Goal: Task Accomplishment & Management: Use online tool/utility

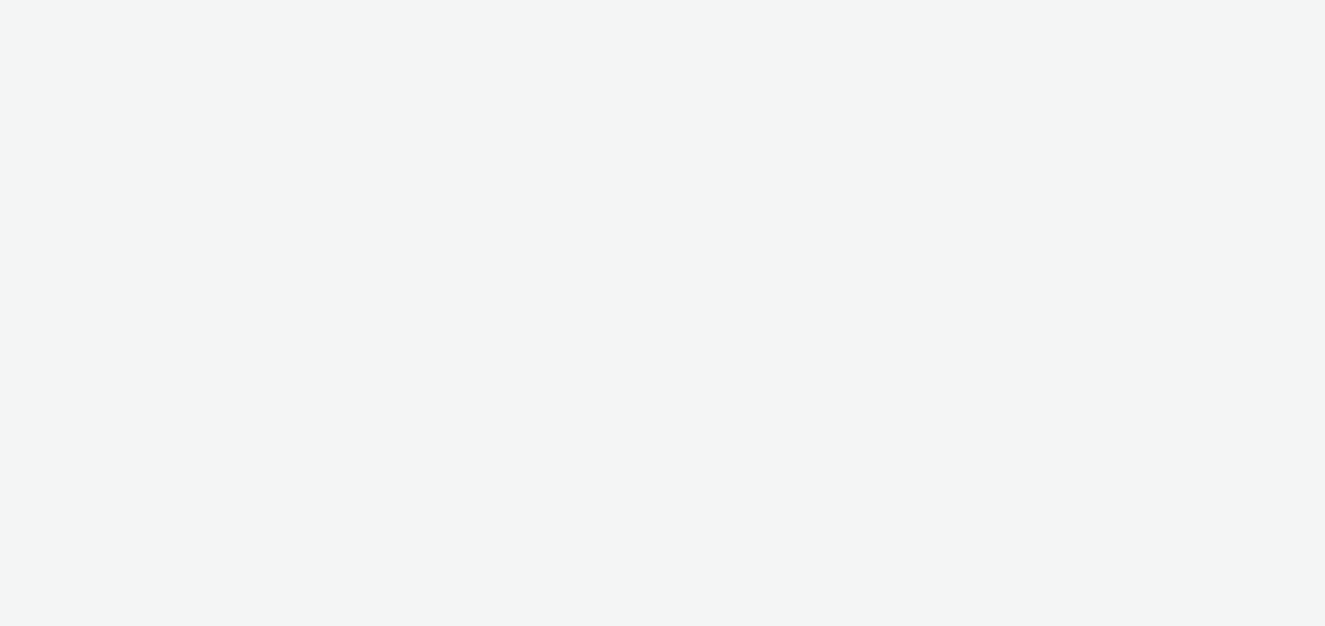
select select "47c37c18-910e-43a3-bb91-a2beb2847406"
select select "b1b940d3-d05b-48b5-821e-f328c33b988b"
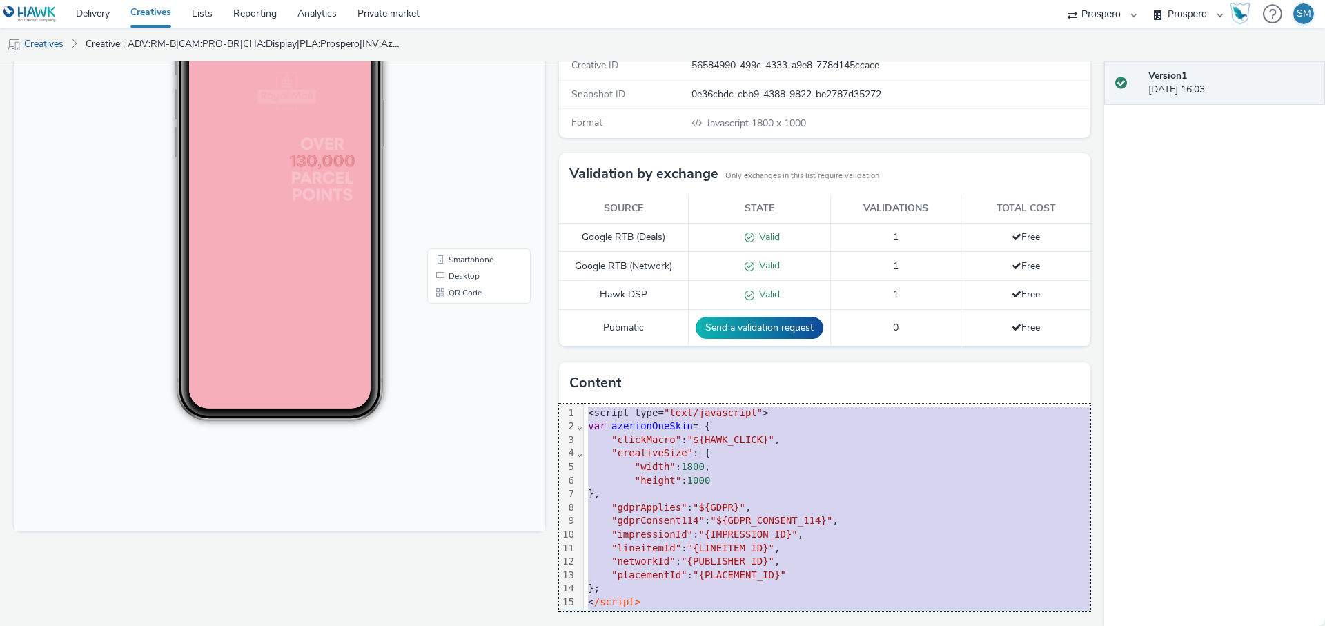
scroll to position [15, 0]
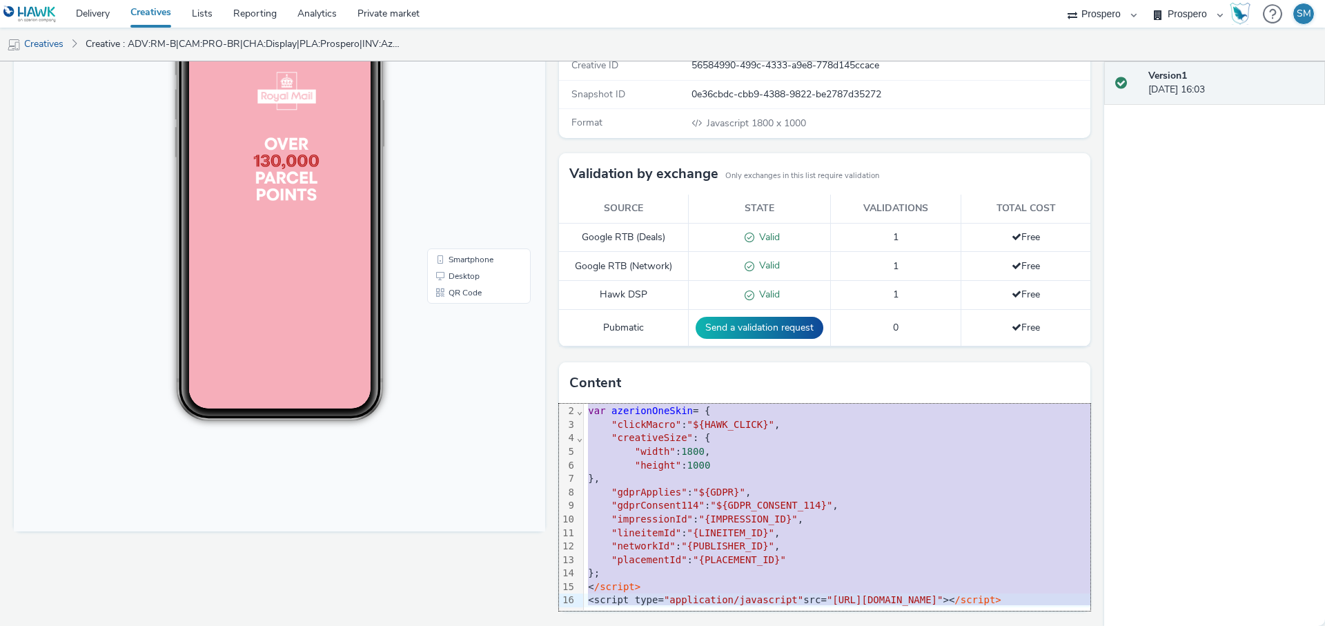
drag, startPoint x: 587, startPoint y: 411, endPoint x: 632, endPoint y: 628, distance: 221.3
click at [632, 625] on html "Delivery Creatives Lists Reporting Analytics Private market AZERION ContextAd F…" at bounding box center [662, 313] width 1325 height 626
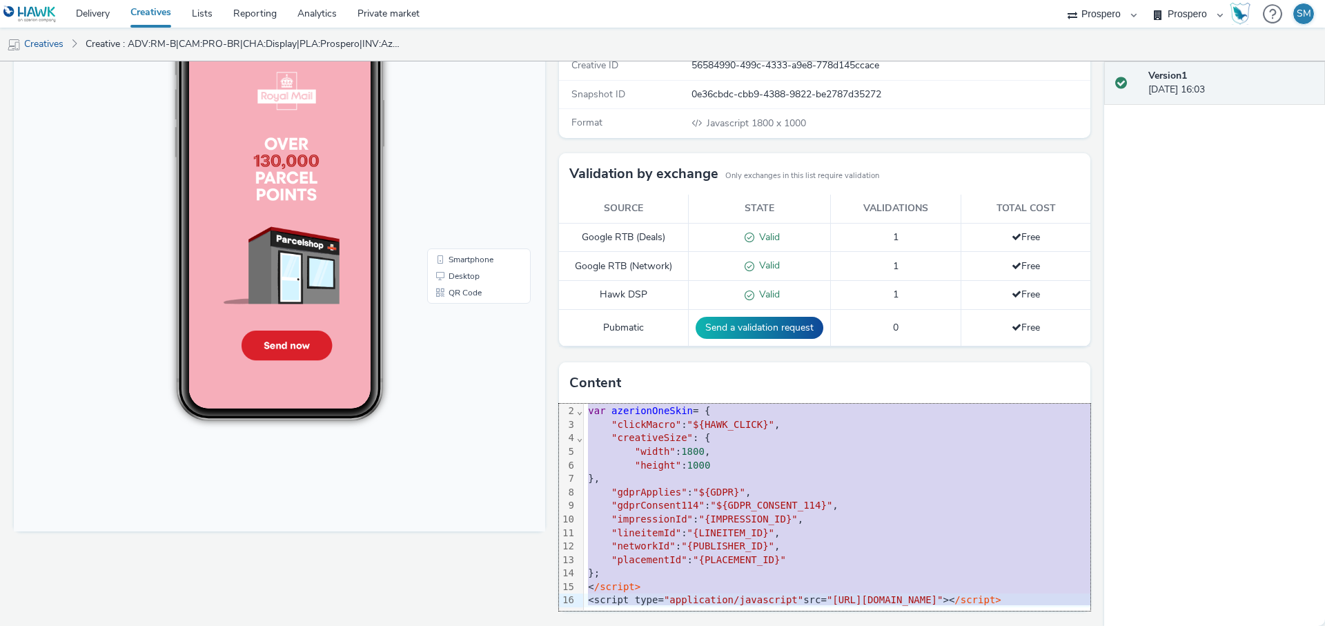
click at [677, 589] on div "< /script>" at bounding box center [1020, 587] width 872 height 14
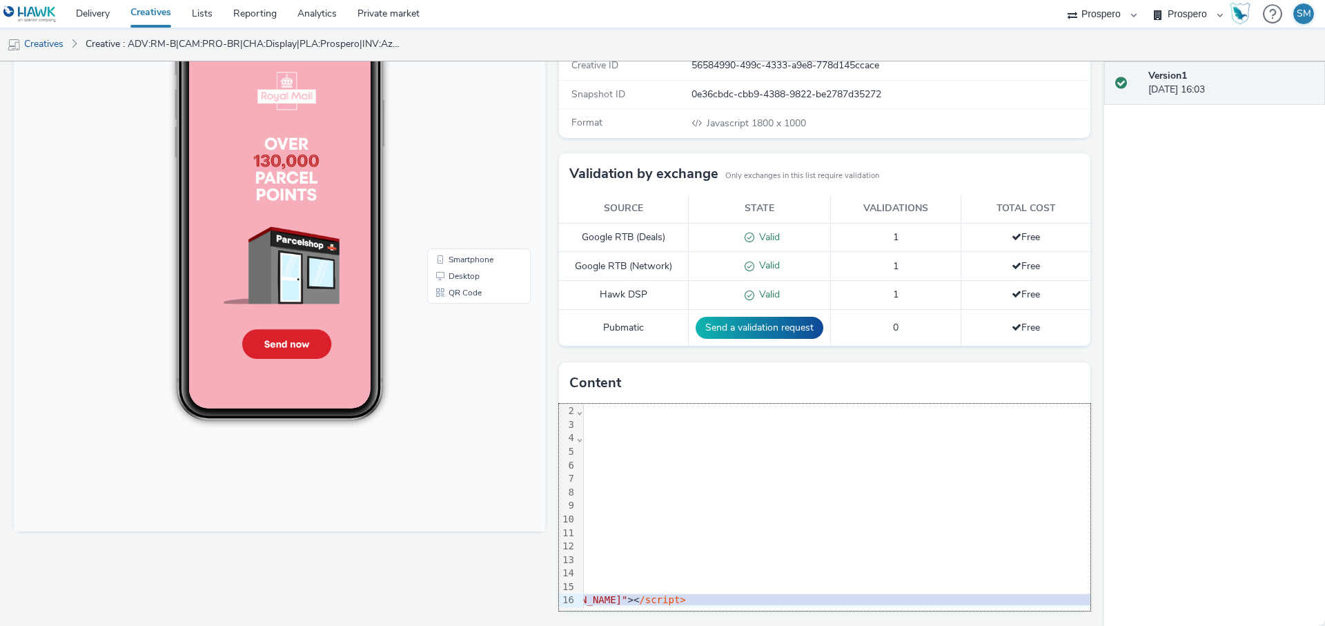
scroll to position [15, 366]
drag, startPoint x: 662, startPoint y: 598, endPoint x: 1114, endPoint y: 644, distance: 454.3
click at [1114, 625] on html "Delivery Creatives Lists Reporting Analytics Private market AZERION ContextAd F…" at bounding box center [662, 313] width 1325 height 626
click at [888, 589] on div "< /script>" at bounding box center [654, 587] width 872 height 14
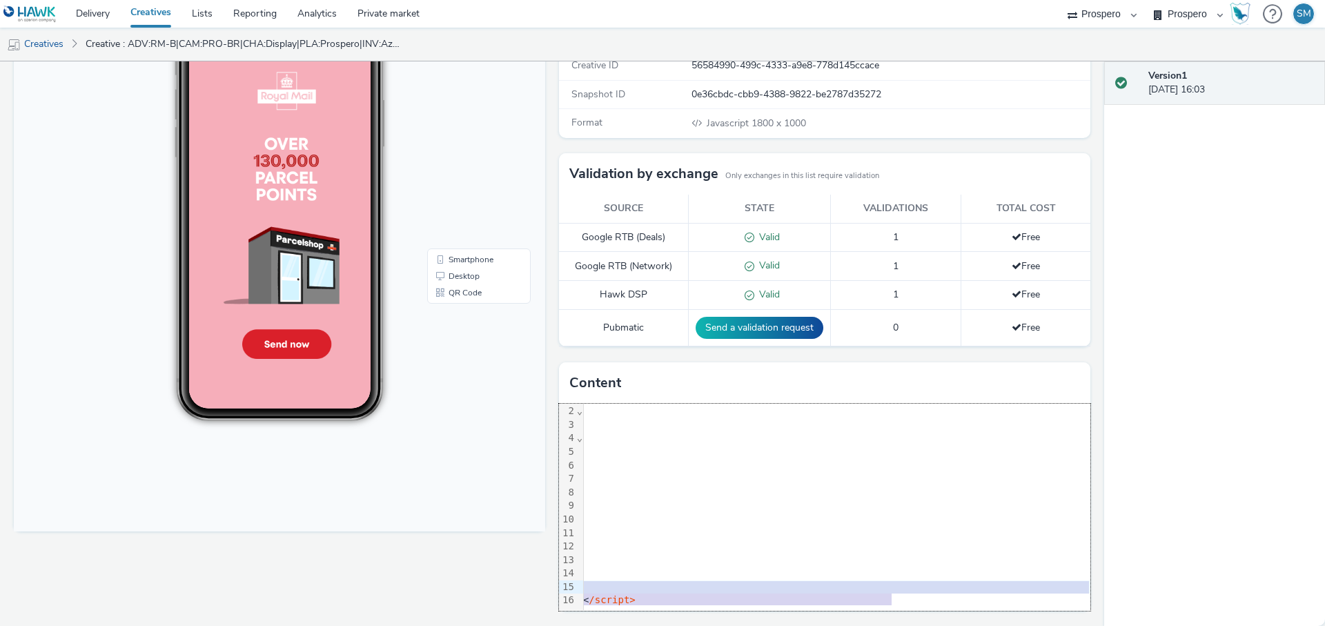
scroll to position [15, 0]
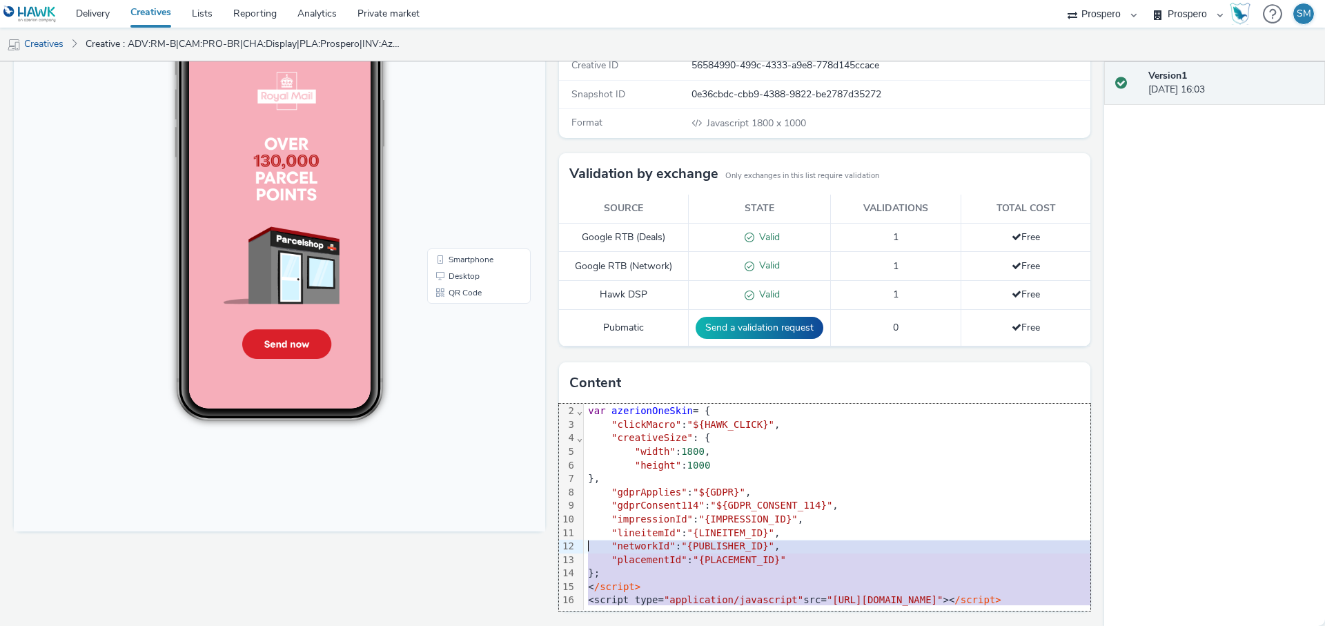
drag, startPoint x: 907, startPoint y: 566, endPoint x: 511, endPoint y: 369, distance: 442.0
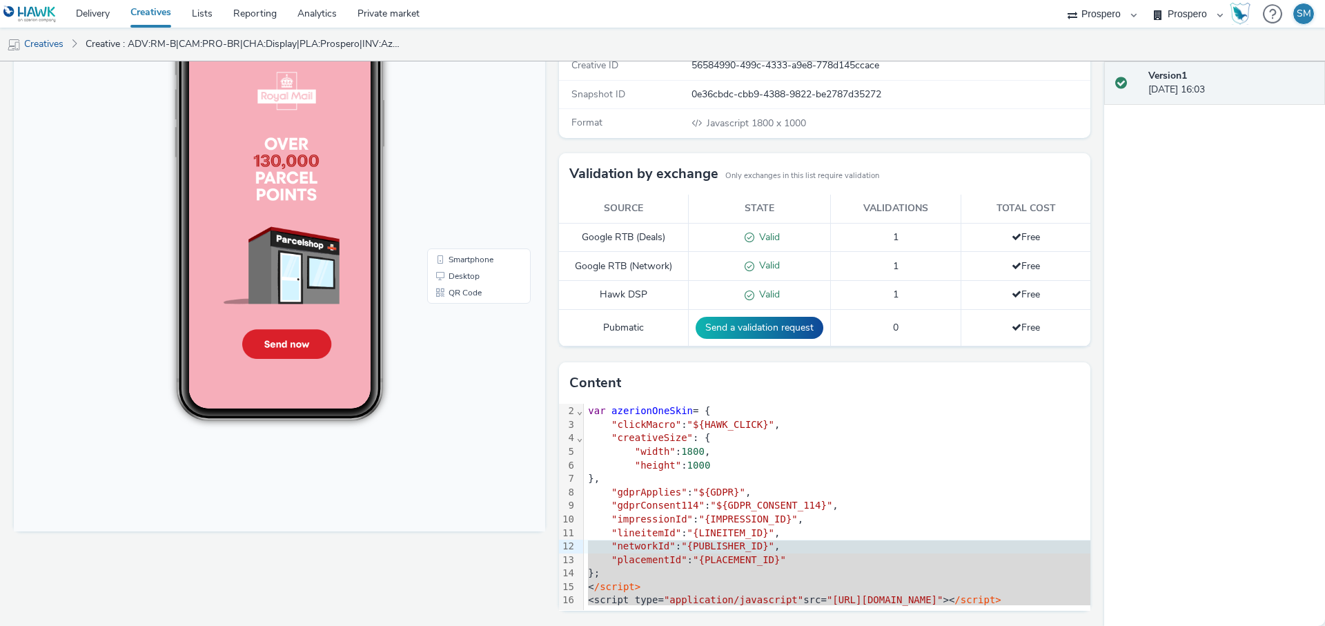
click at [594, 326] on td "Pubmatic" at bounding box center [624, 328] width 130 height 37
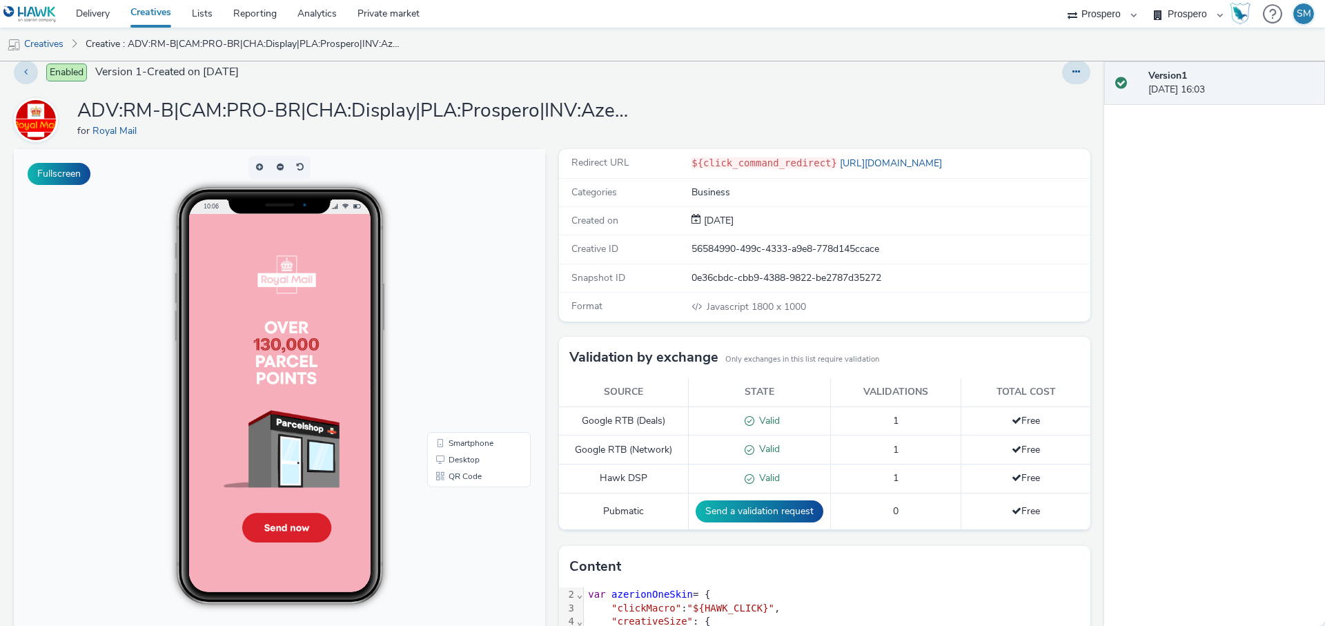
scroll to position [0, 0]
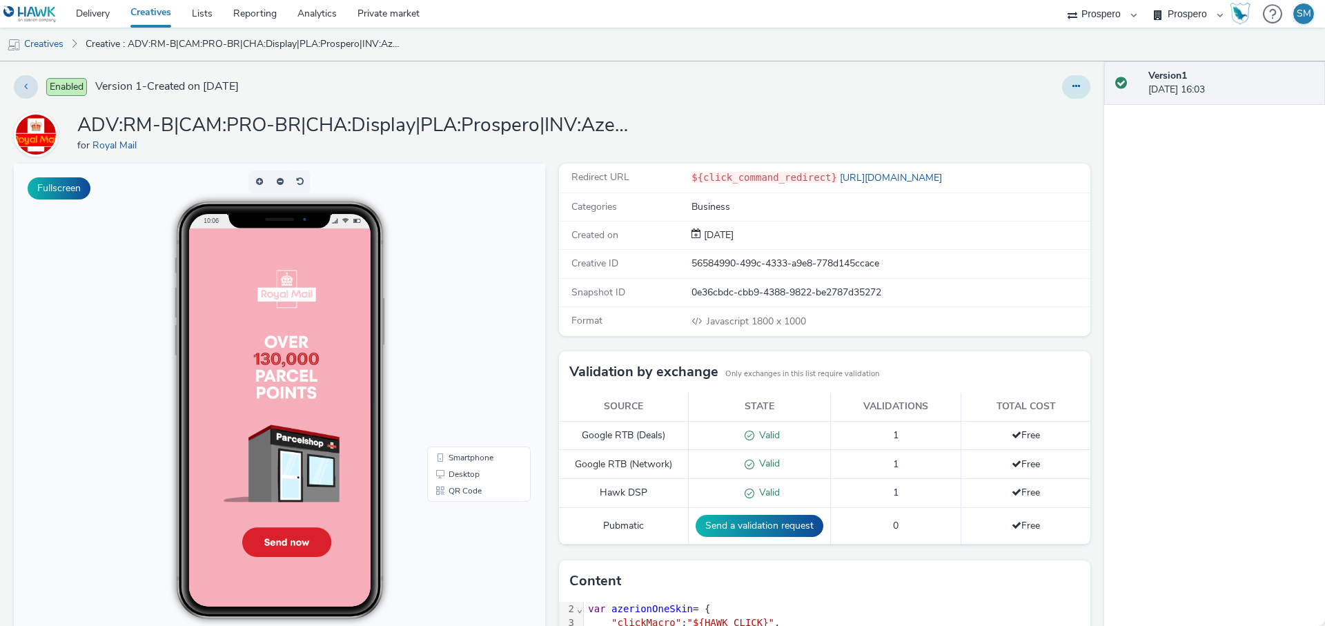
click at [1077, 83] on icon at bounding box center [1077, 86] width 8 height 10
click at [1063, 153] on link "Duplicate" at bounding box center [1039, 142] width 104 height 28
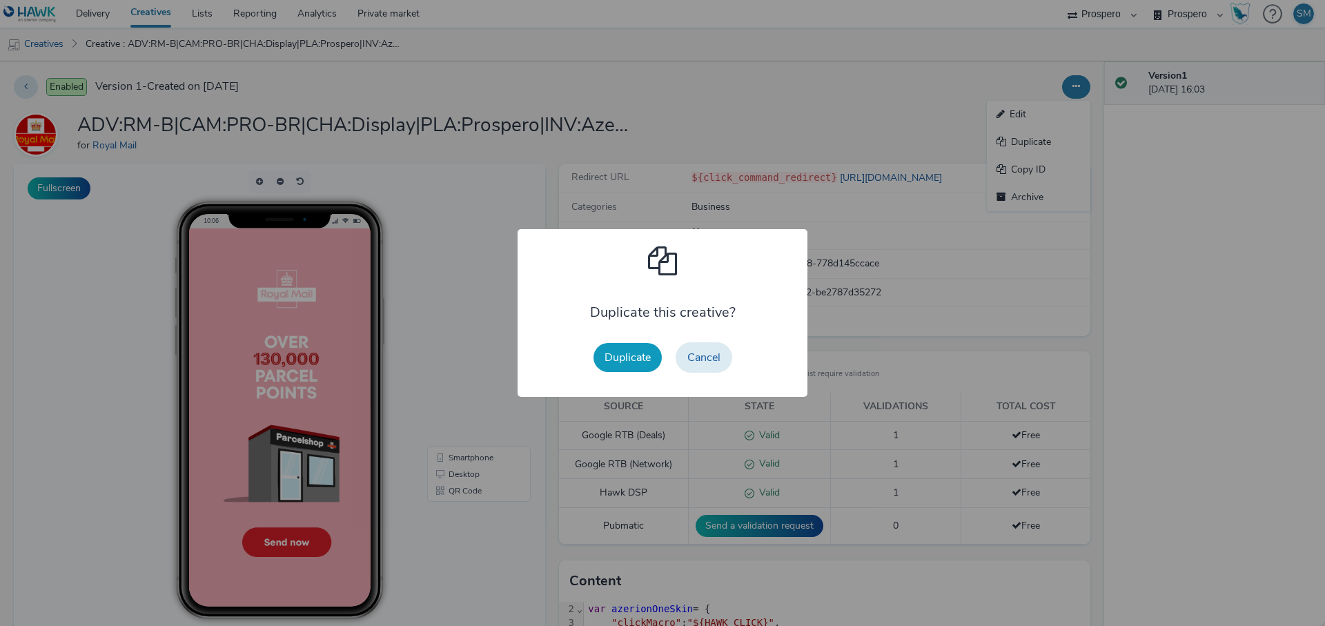
click at [609, 355] on button "Duplicate" at bounding box center [628, 357] width 68 height 29
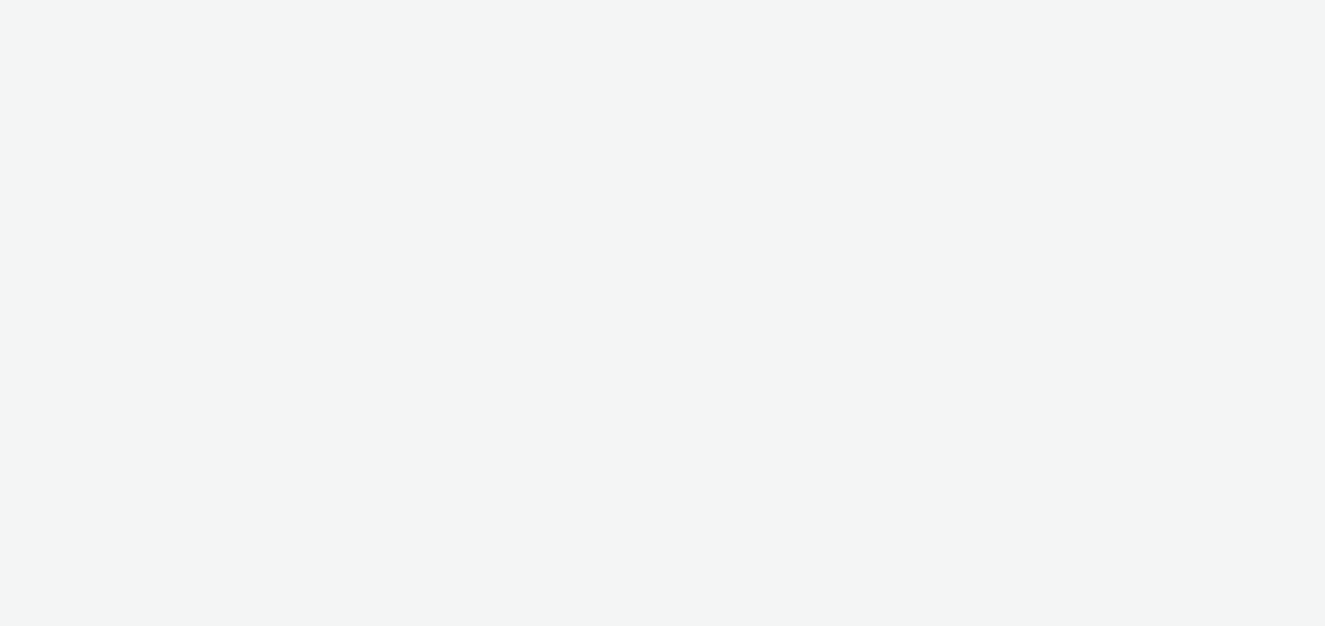
select select "47c37c18-910e-43a3-bb91-a2beb2847406"
select select "b1b940d3-d05b-48b5-821e-f328c33b988b"
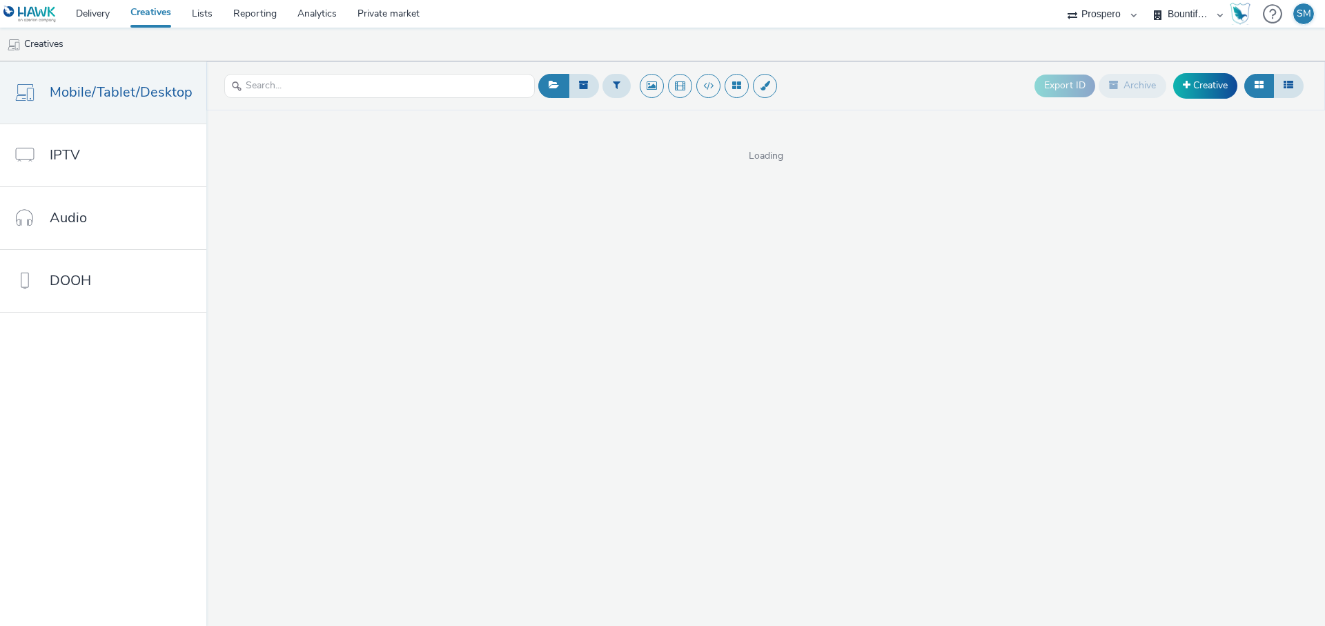
select select "47c37c18-910e-43a3-bb91-a2beb2847406"
select select "b1b940d3-d05b-48b5-821e-f328c33b988b"
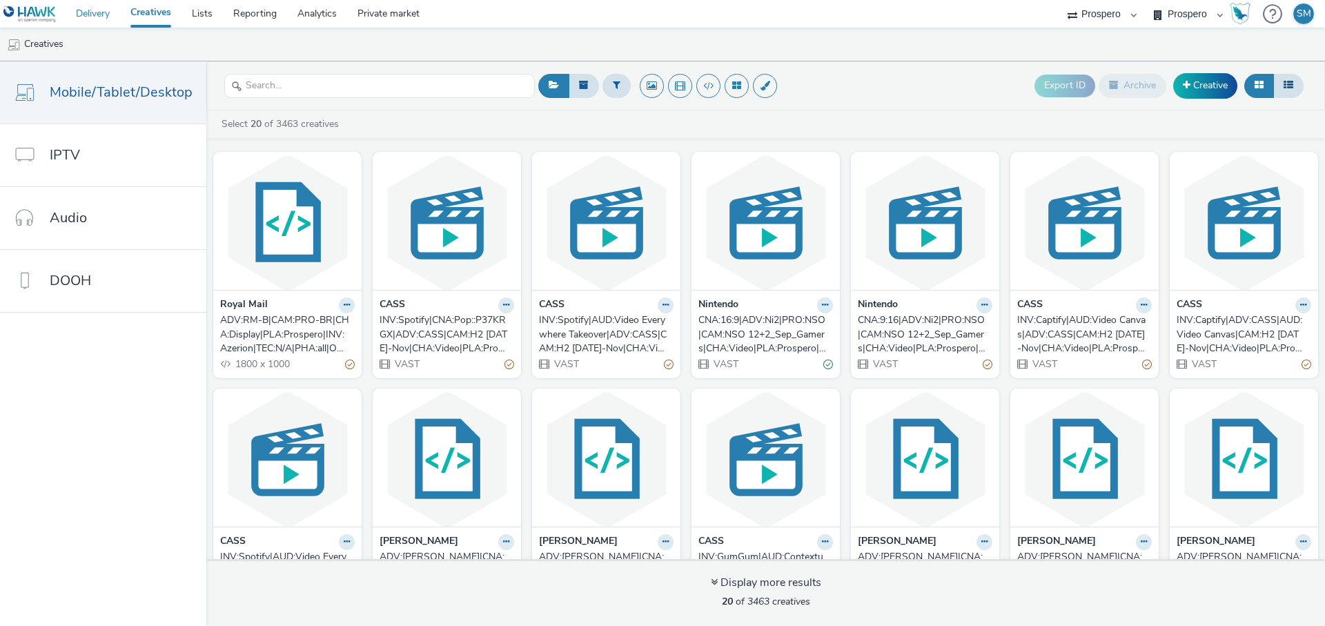
click at [75, 11] on link "Delivery" at bounding box center [93, 14] width 55 height 28
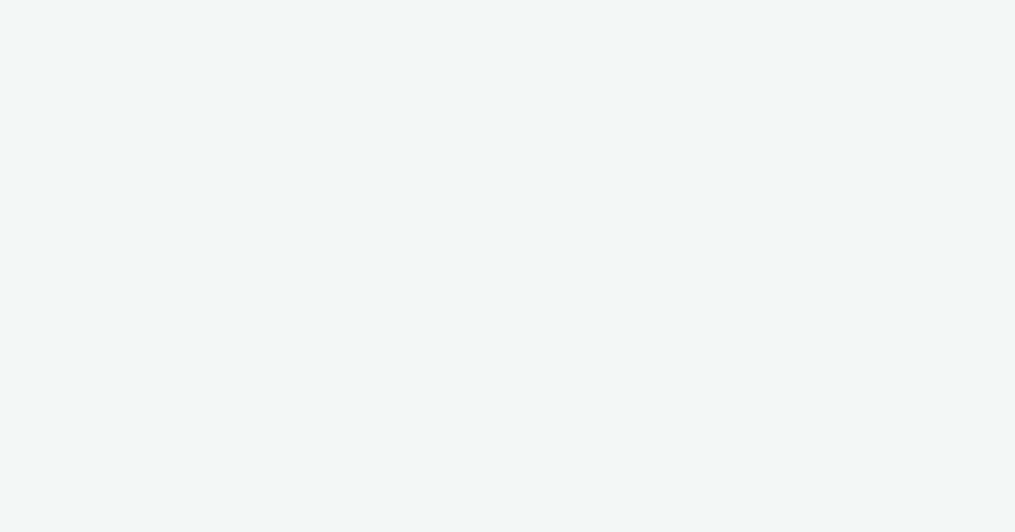
select select "47c37c18-910e-43a3-bb91-a2beb2847406"
select select "b1b940d3-d05b-48b5-821e-f328c33b988b"
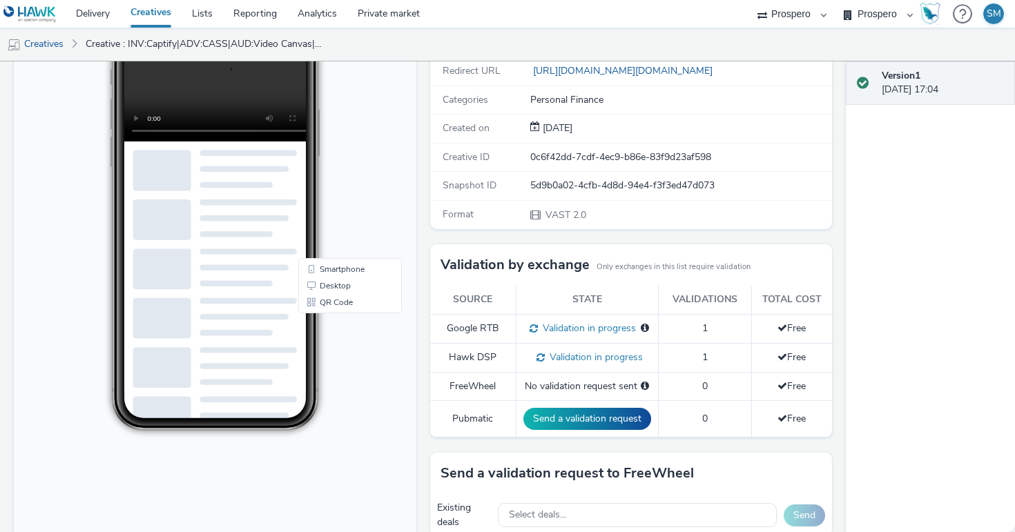
scroll to position [270, 0]
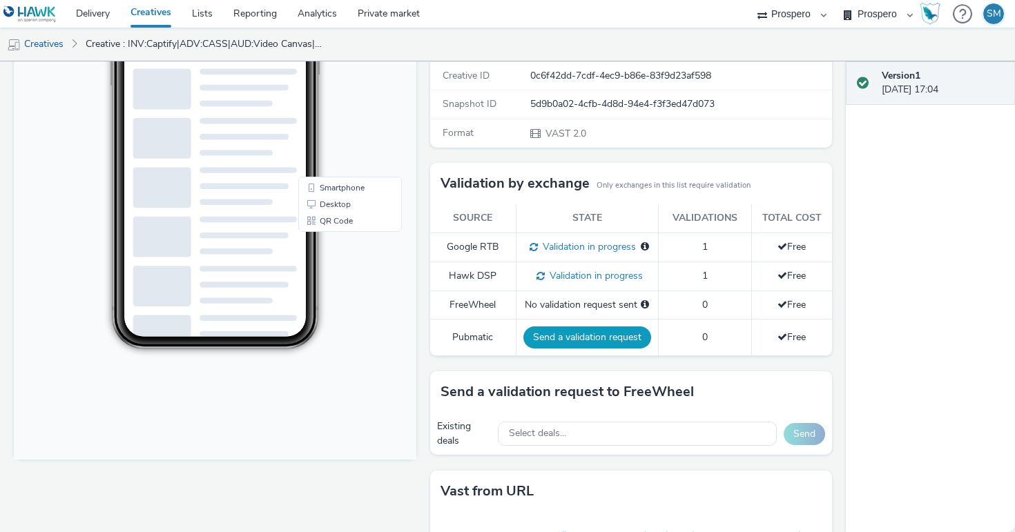
click at [589, 335] on button "Send a validation request" at bounding box center [587, 337] width 128 height 22
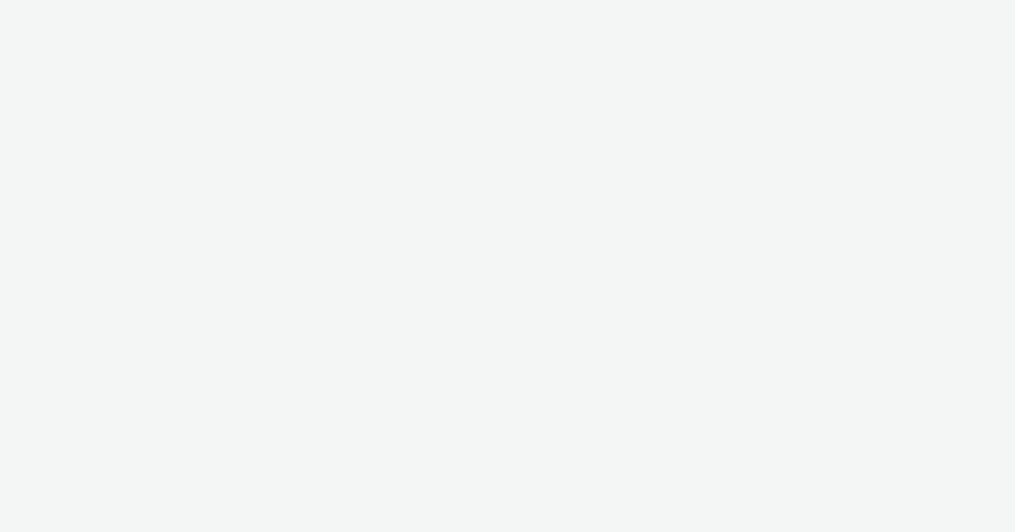
select select "47c37c18-910e-43a3-bb91-a2beb2847406"
select select "b1b940d3-d05b-48b5-821e-f328c33b988b"
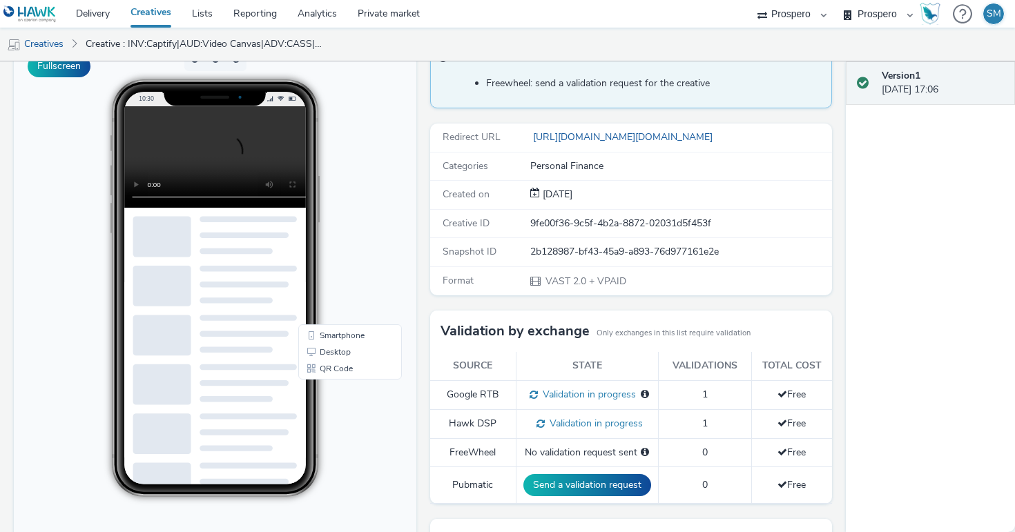
scroll to position [343, 0]
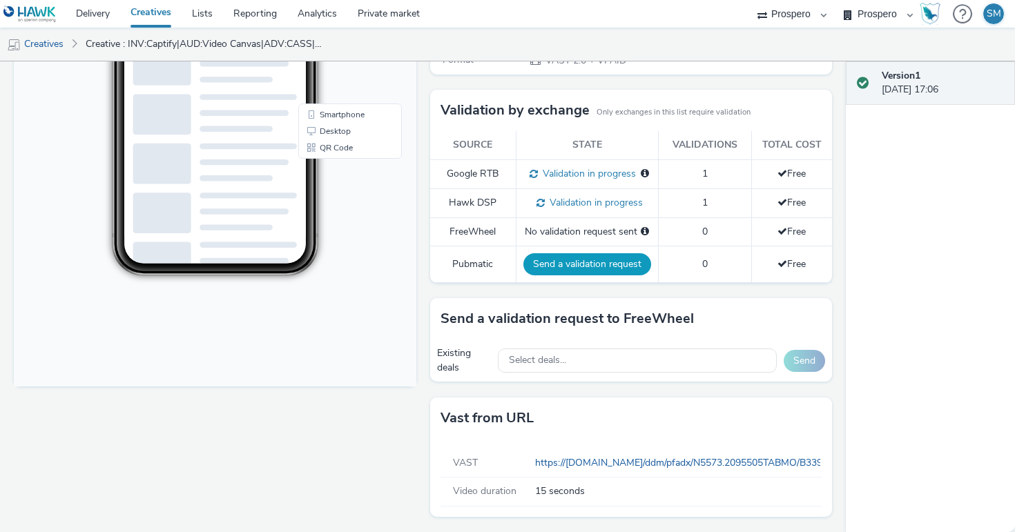
click at [566, 262] on button "Send a validation request" at bounding box center [587, 264] width 128 height 22
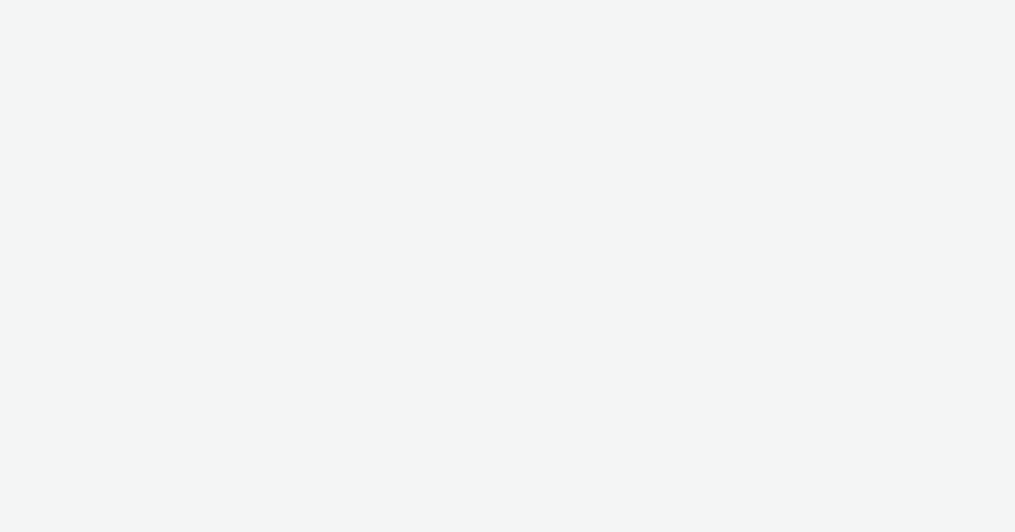
select select "47c37c18-910e-43a3-bb91-a2beb2847406"
select select "b1b940d3-d05b-48b5-821e-f328c33b988b"
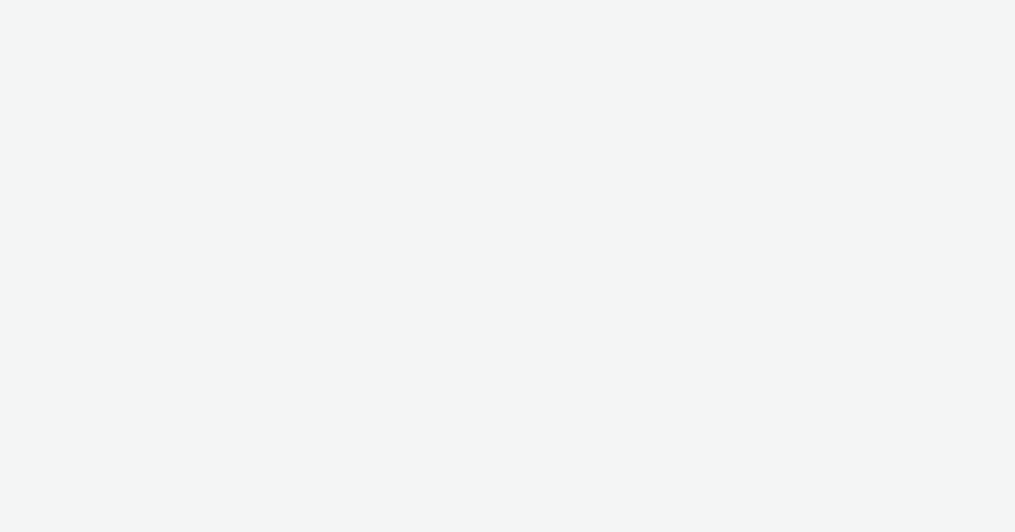
select select "47c37c18-910e-43a3-bb91-a2beb2847406"
select select "b1b940d3-d05b-48b5-821e-f328c33b988b"
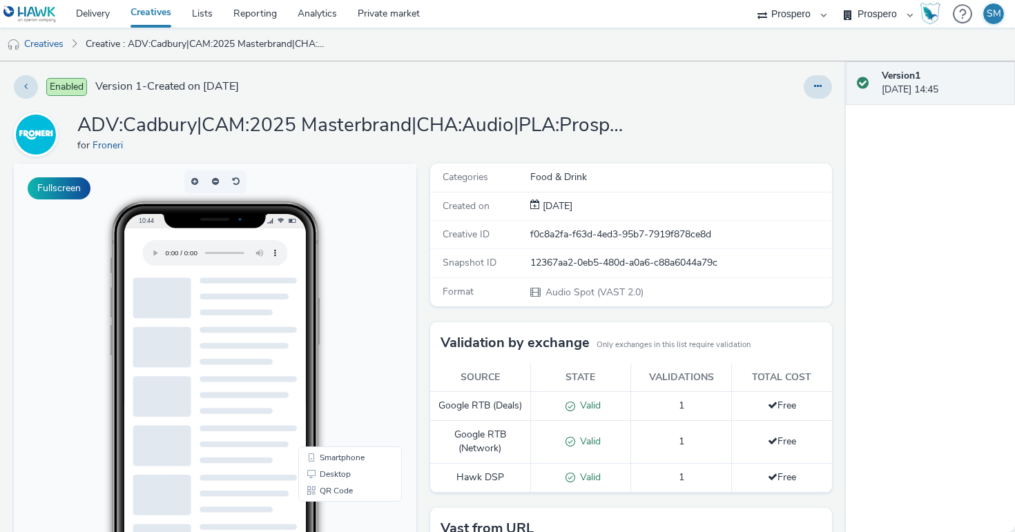
scroll to position [213, 0]
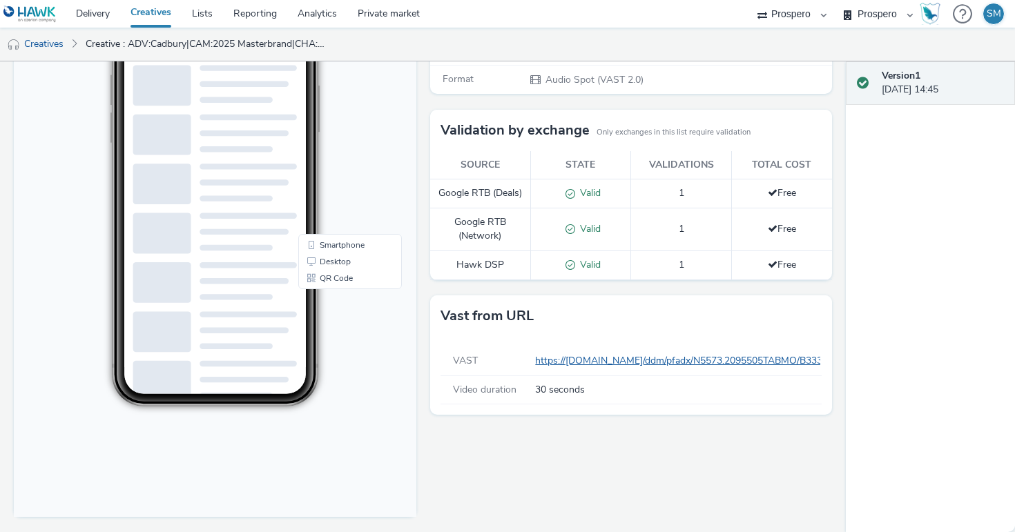
click at [580, 362] on link "https://[DOMAIN_NAME]/ddm/pfadx/N5573.2095505TABMO/B33305812.418921101;sz=0x0;o…" at bounding box center [985, 360] width 901 height 13
